Goal: Book appointment/travel/reservation

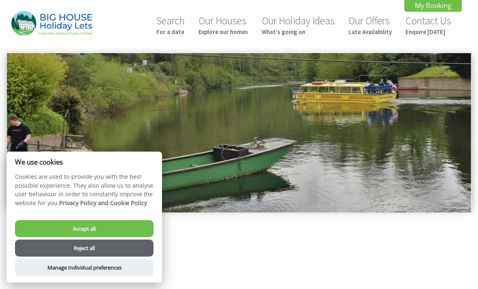
click at [84, 228] on button "Accept all" at bounding box center [84, 228] width 138 height 17
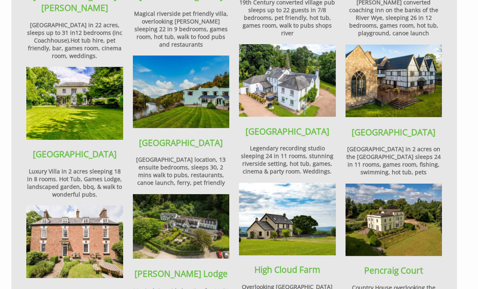
scroll to position [637, 0]
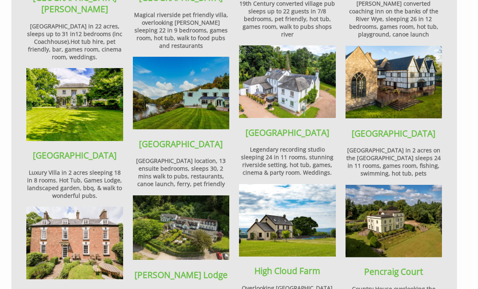
click at [406, 128] on b "Monnow Manor" at bounding box center [393, 133] width 84 height 11
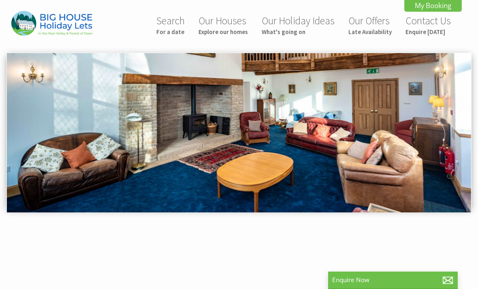
click at [470, 113] on img at bounding box center [239, 132] width 464 height 159
click at [469, 126] on img at bounding box center [239, 132] width 464 height 159
click at [461, 135] on img at bounding box center [239, 132] width 464 height 159
click at [475, 119] on div at bounding box center [239, 134] width 478 height 162
click at [469, 106] on img at bounding box center [239, 132] width 464 height 159
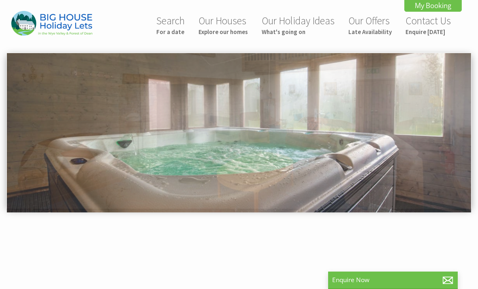
click at [421, 130] on img at bounding box center [239, 132] width 464 height 159
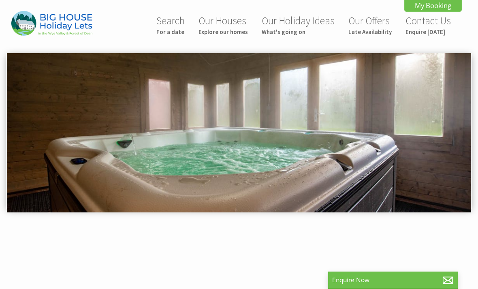
click at [445, 122] on img at bounding box center [239, 132] width 464 height 159
click at [463, 117] on img at bounding box center [239, 132] width 464 height 159
click at [454, 125] on img at bounding box center [239, 132] width 464 height 159
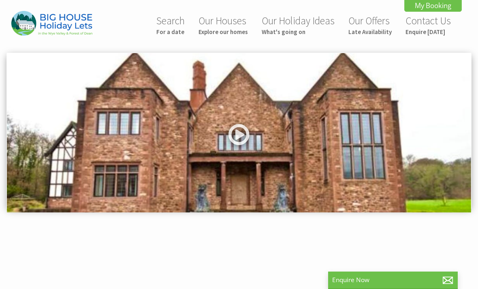
click at [236, 131] on link at bounding box center [239, 137] width 24 height 33
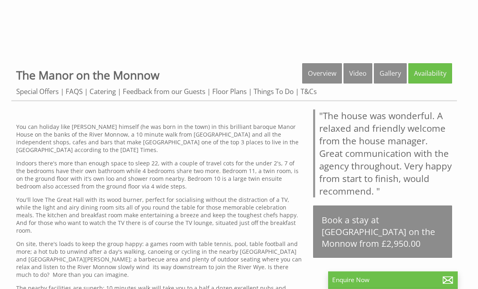
scroll to position [235, 0]
click at [394, 76] on link "Gallery" at bounding box center [390, 73] width 33 height 20
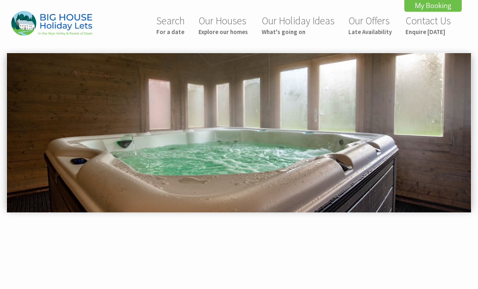
scroll to position [315, 0]
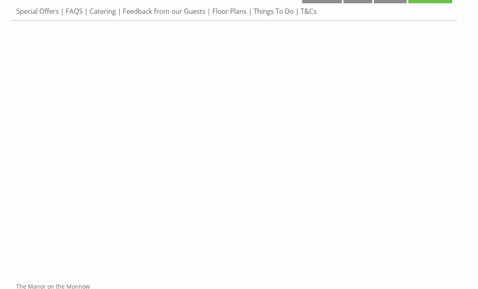
click at [10, 76] on div "Properties The Manor on the Monnow Overview Video Gallery Availability Special …" at bounding box center [239, 139] width 468 height 312
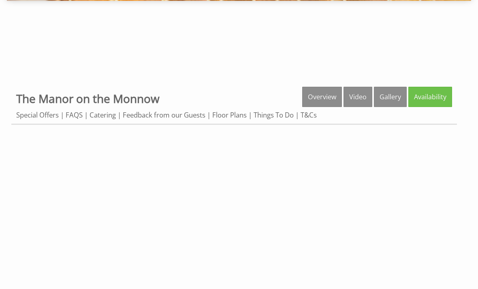
scroll to position [211, 0]
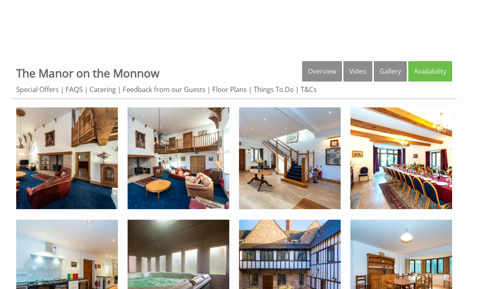
scroll to position [237, 0]
click at [61, 161] on img at bounding box center [67, 158] width 102 height 102
